Goal: Task Accomplishment & Management: Manage account settings

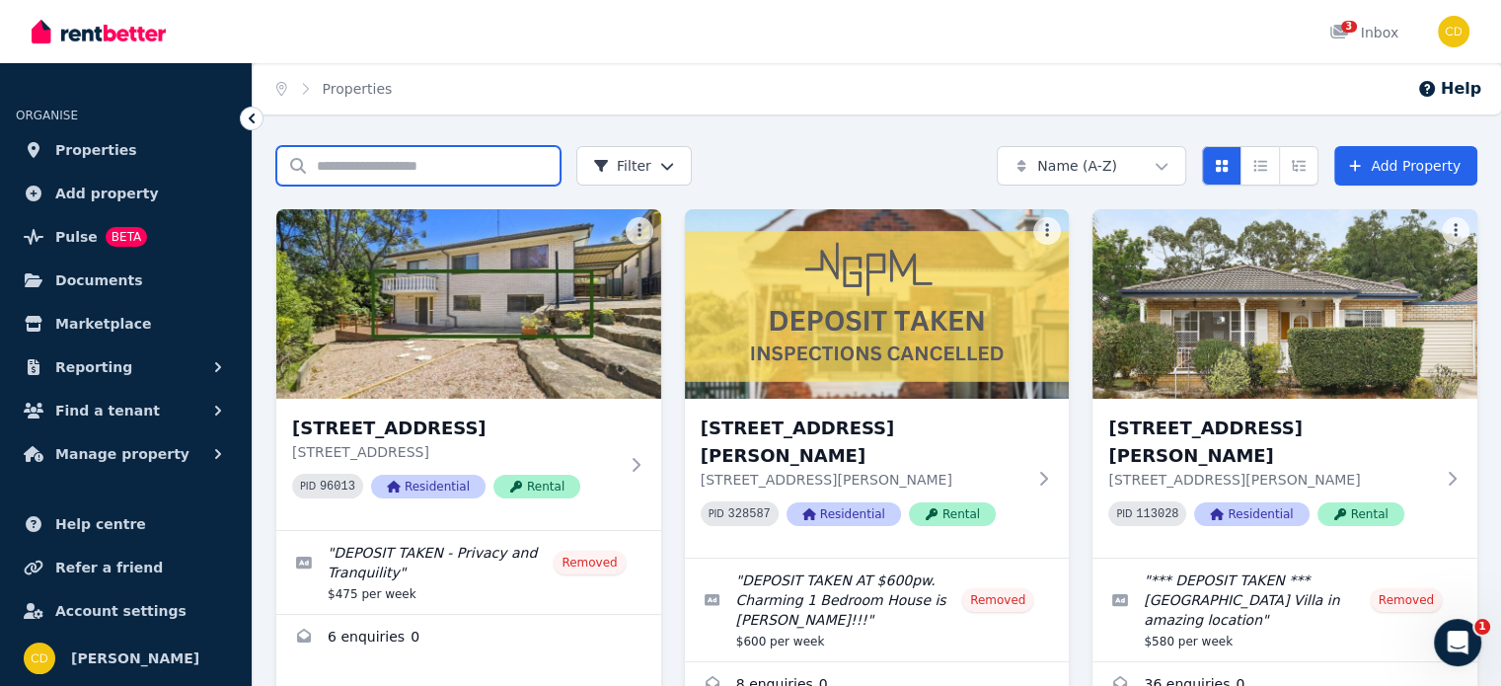
click at [416, 173] on input "Search properties" at bounding box center [418, 165] width 284 height 39
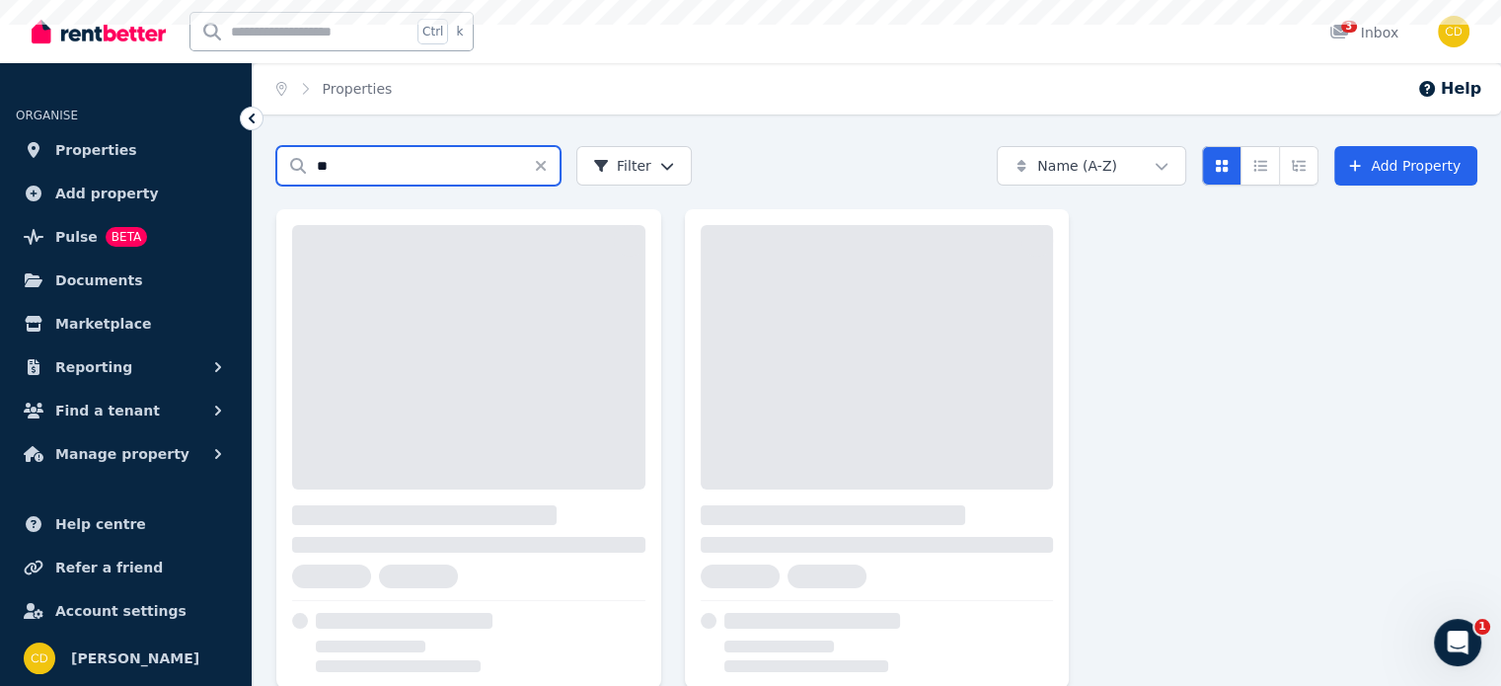
type input "*"
type input "********"
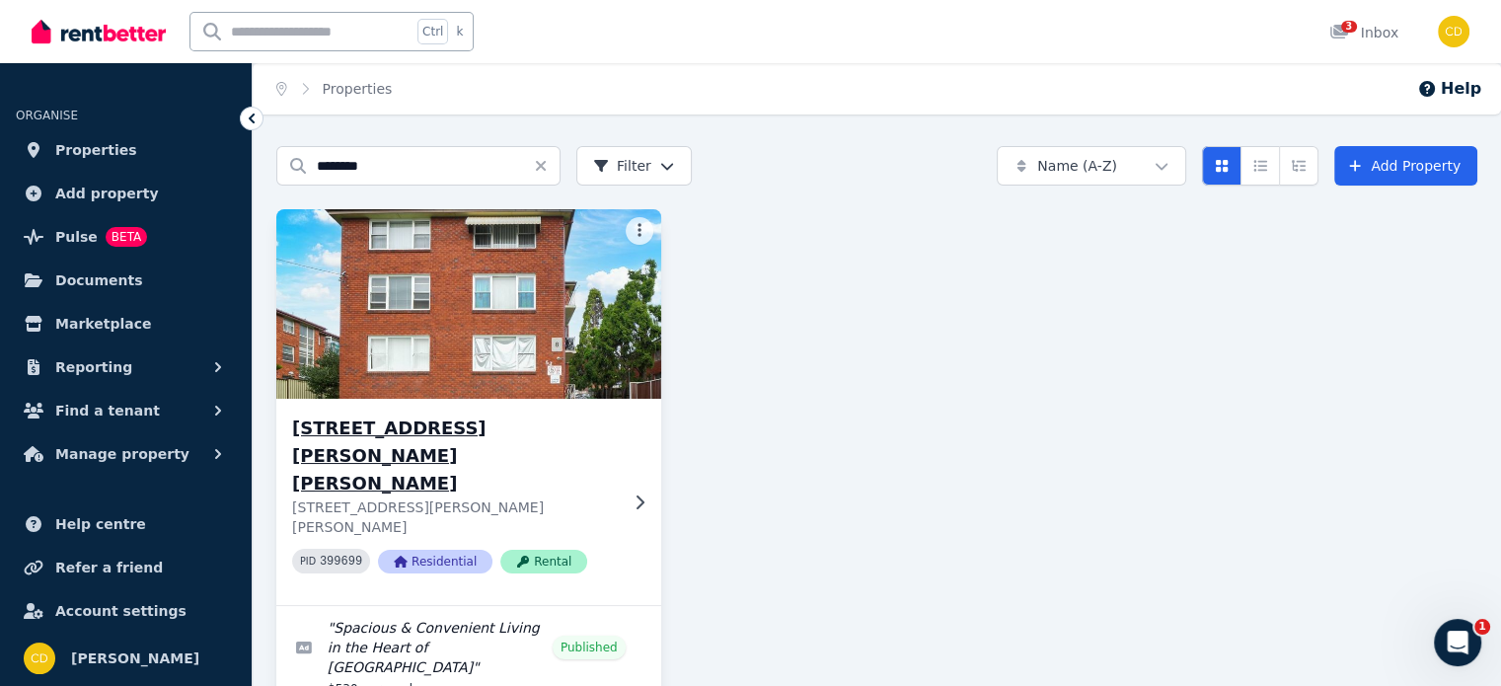
click at [409, 424] on h3 "[STREET_ADDRESS][PERSON_NAME][PERSON_NAME]" at bounding box center [455, 456] width 326 height 83
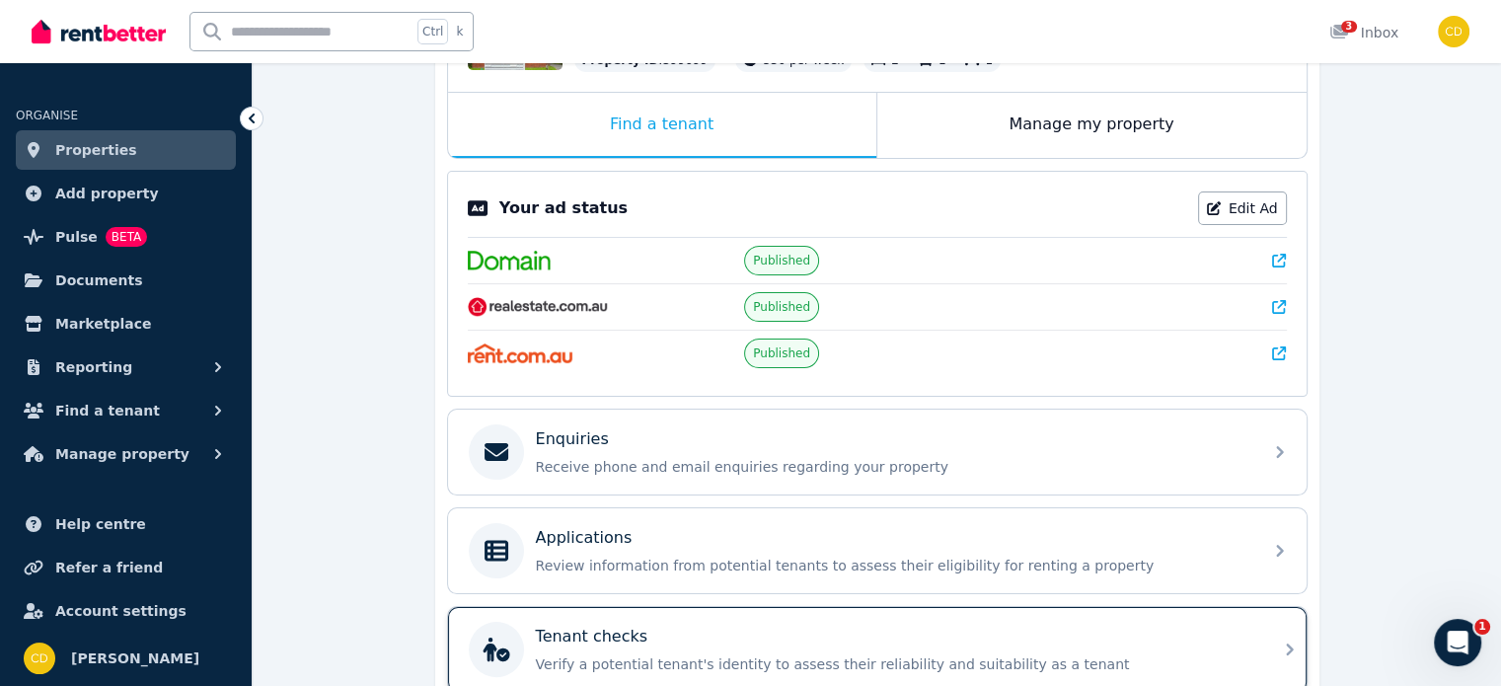
scroll to position [296, 0]
click at [740, 612] on div "Tenant checks Verify a potential tenant's identity to assess their reliability …" at bounding box center [877, 647] width 859 height 85
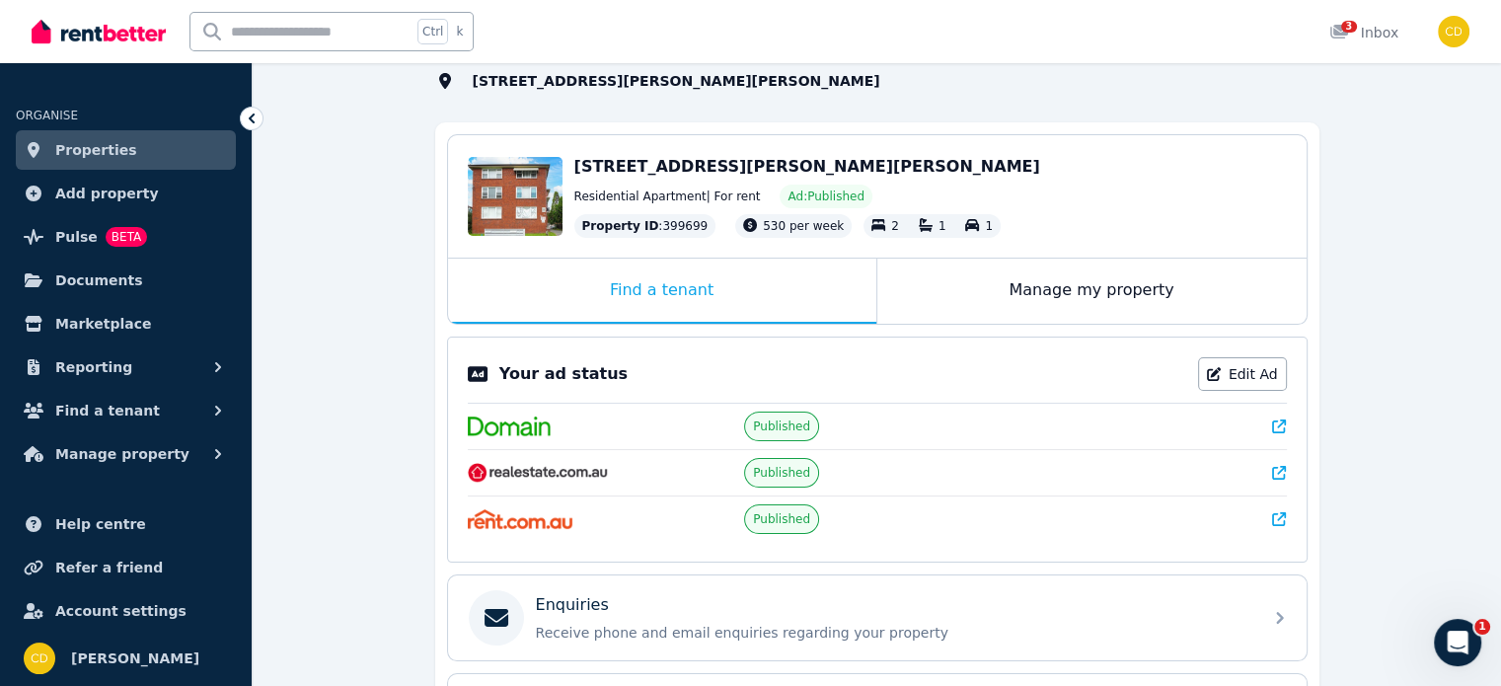
scroll to position [197, 0]
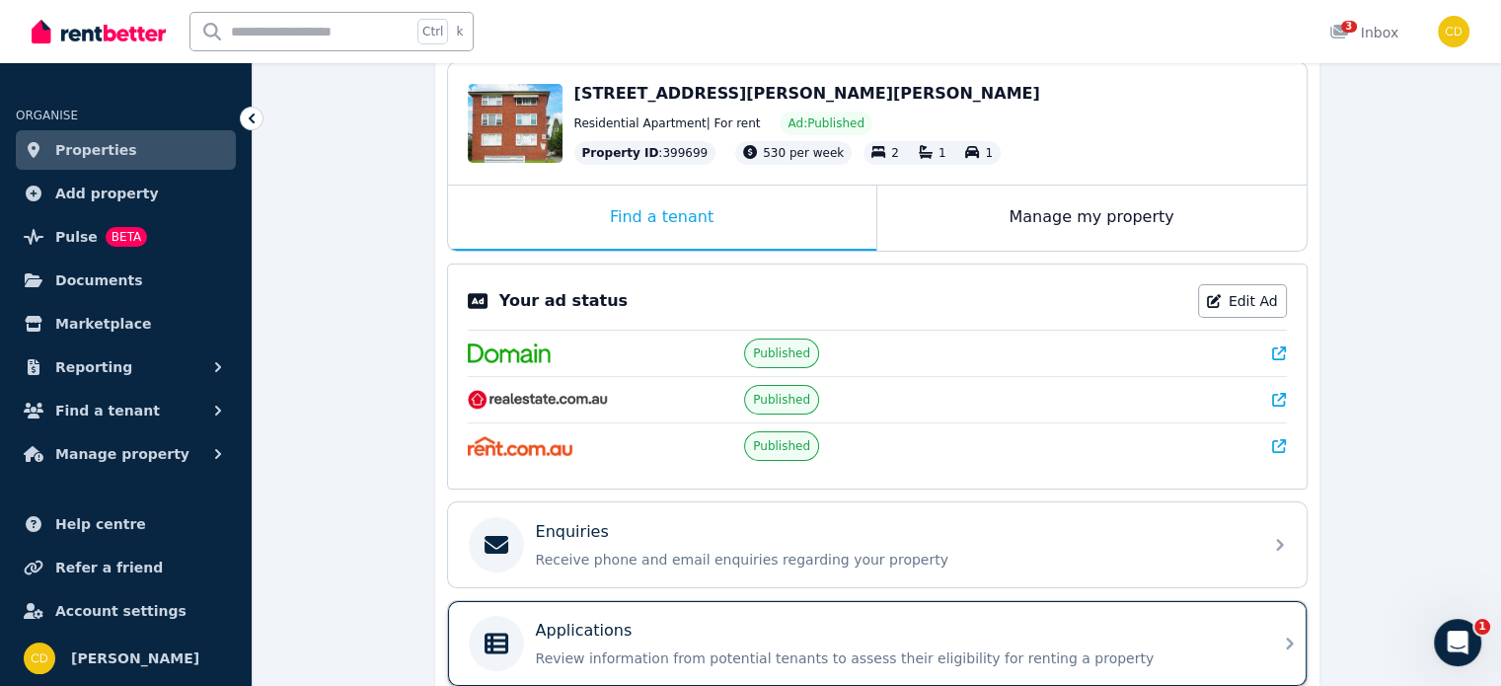
click at [746, 603] on div "Applications Review information from potential tenants to assess their eligibil…" at bounding box center [877, 643] width 859 height 85
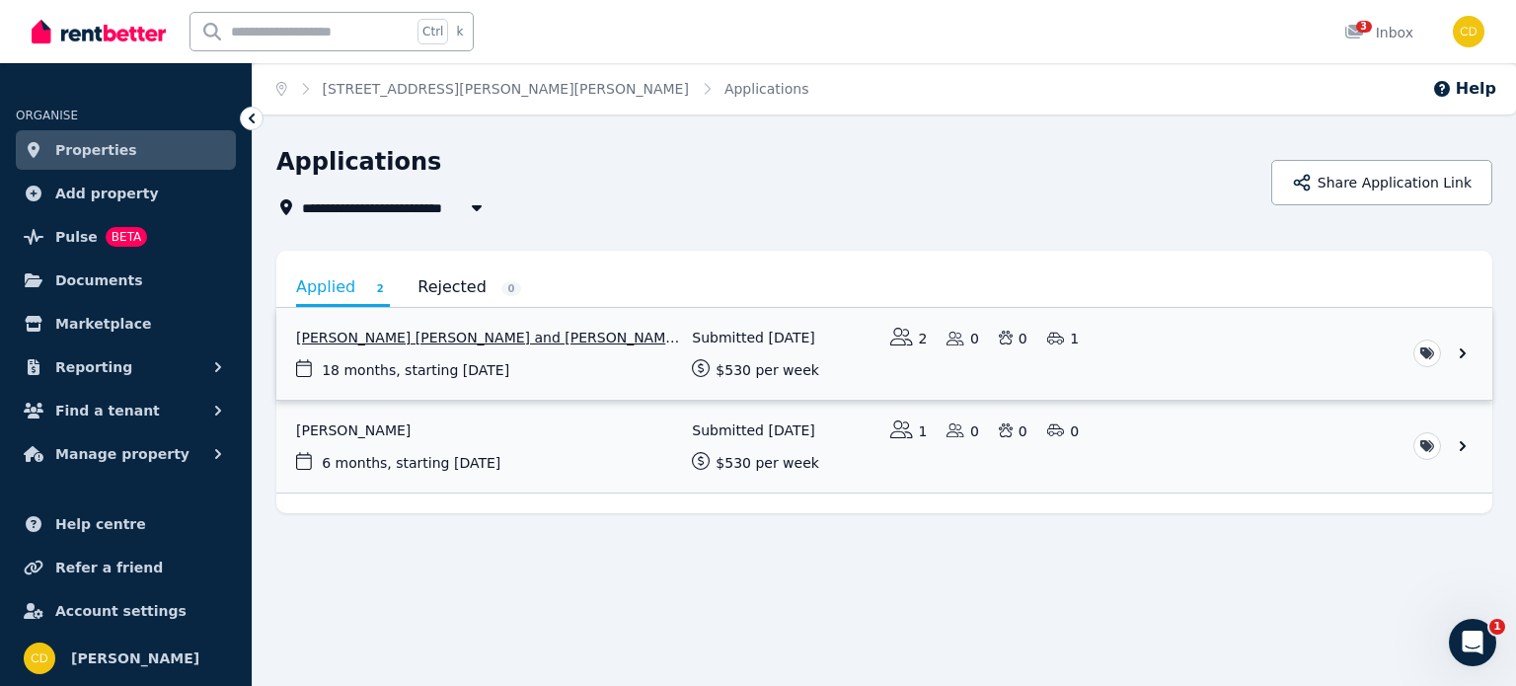
click at [729, 343] on link "View application: Syed Nadeem Uddin and Mohammed kashif Naveed" at bounding box center [884, 354] width 1216 height 92
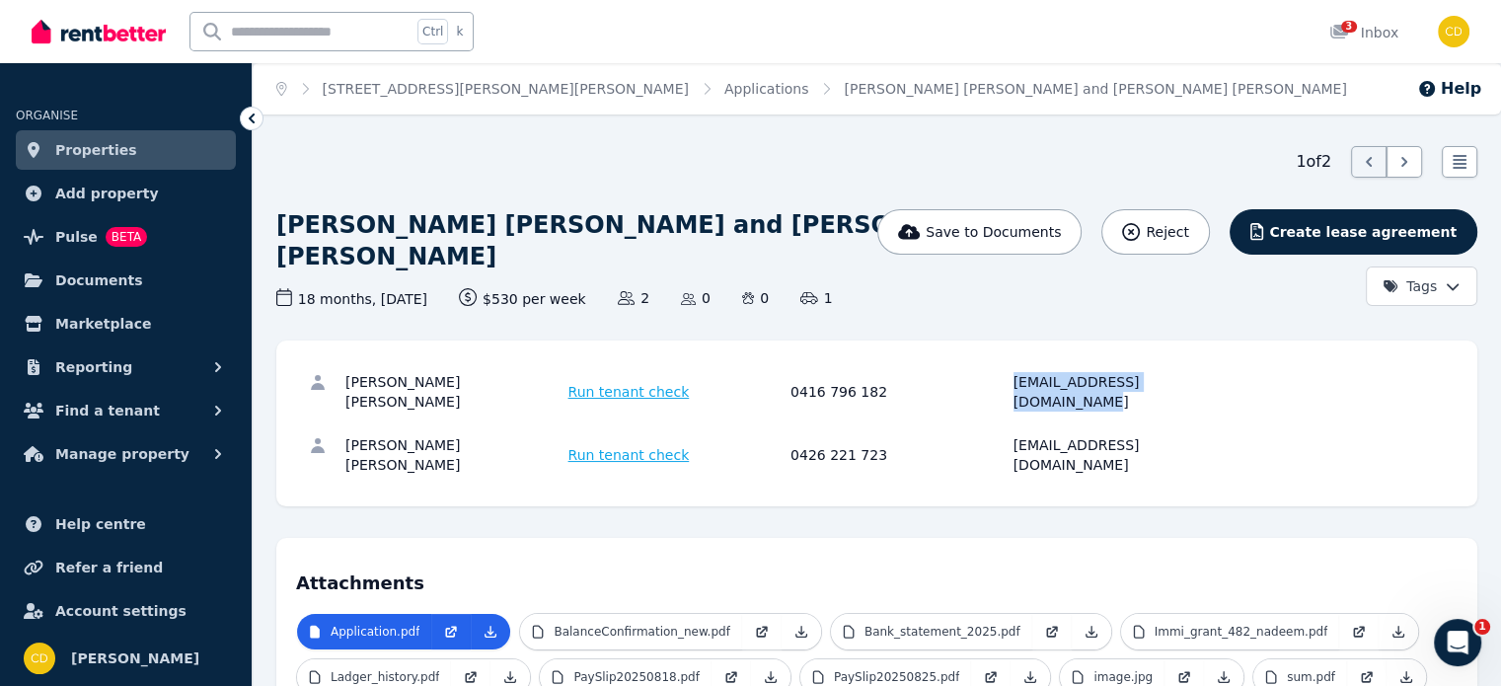
drag, startPoint x: 1017, startPoint y: 370, endPoint x: 1249, endPoint y: 387, distance: 232.5
click at [1249, 387] on div "[PERSON_NAME] [PERSON_NAME] Run tenant check 0416 796 182 [EMAIL_ADDRESS][DOMAI…" at bounding box center [877, 391] width 1162 height 63
copy div "[EMAIL_ADDRESS][DOMAIN_NAME]"
drag, startPoint x: 1014, startPoint y: 414, endPoint x: 1298, endPoint y: 413, distance: 284.3
click at [1298, 423] on div "[PERSON_NAME] [PERSON_NAME] Run tenant check 0426 221 723 [EMAIL_ADDRESS][DOMAI…" at bounding box center [877, 454] width 1162 height 63
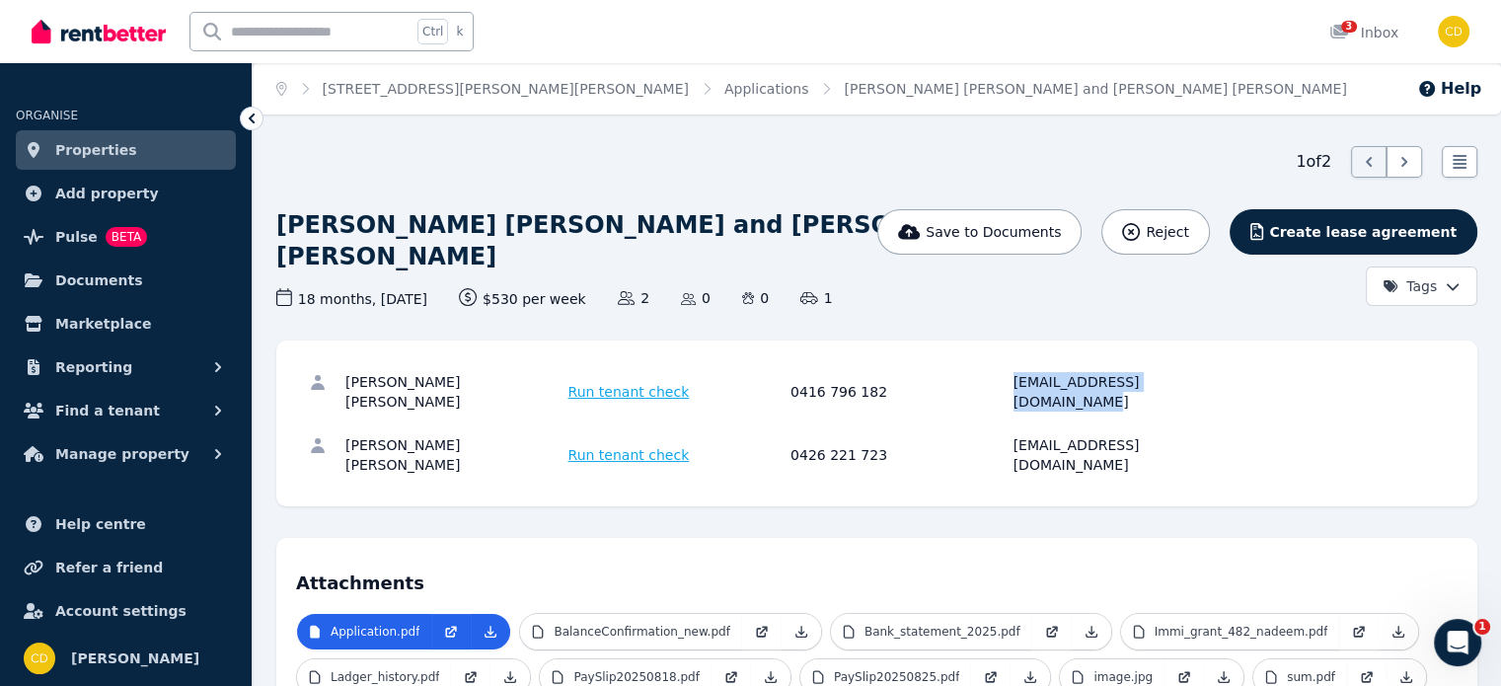
copy div "[EMAIL_ADDRESS][DOMAIN_NAME]"
